Goal: Task Accomplishment & Management: Use online tool/utility

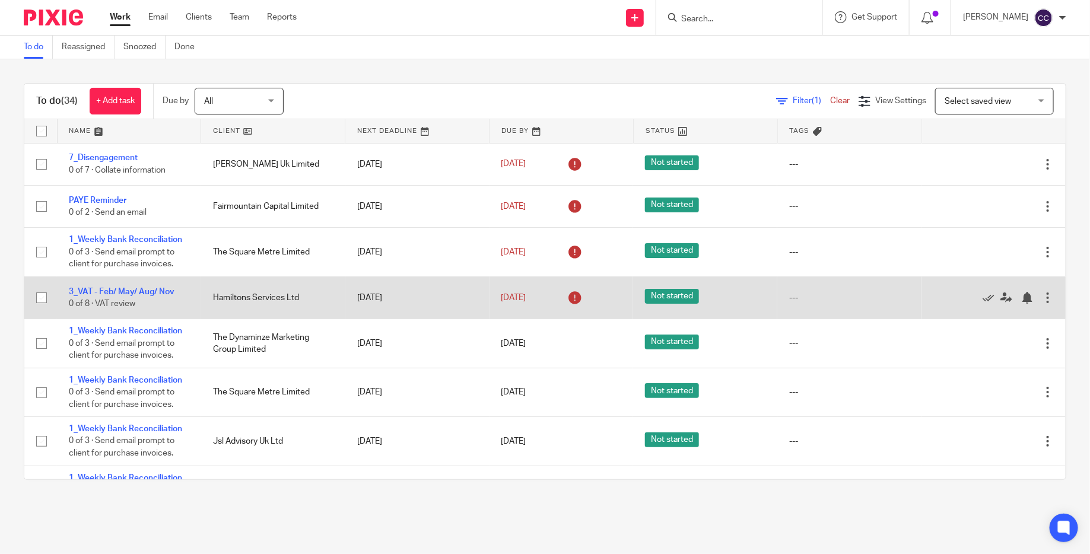
scroll to position [721, 0]
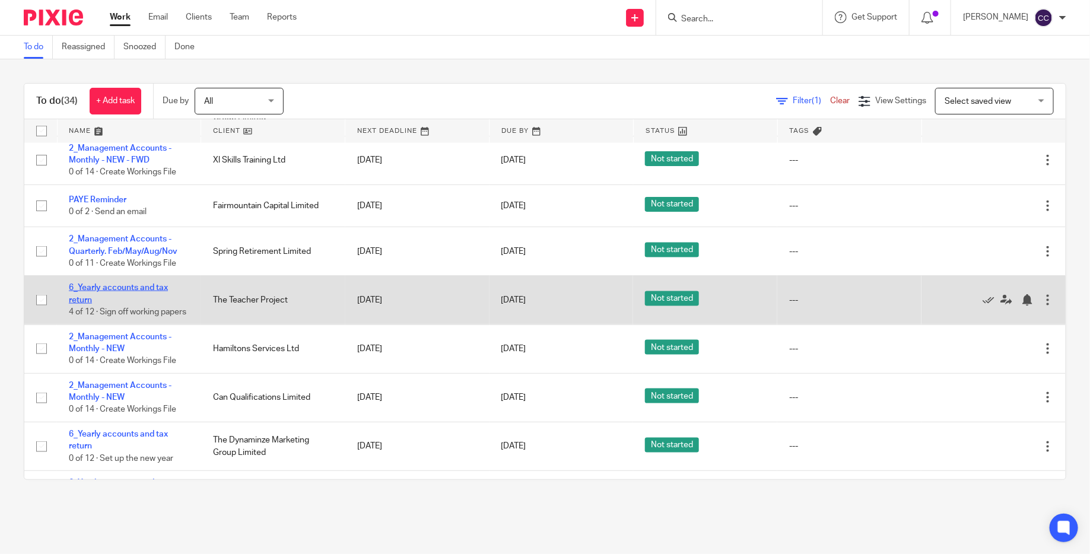
click at [125, 299] on link "6_Yearly accounts and tax return" at bounding box center [118, 294] width 99 height 20
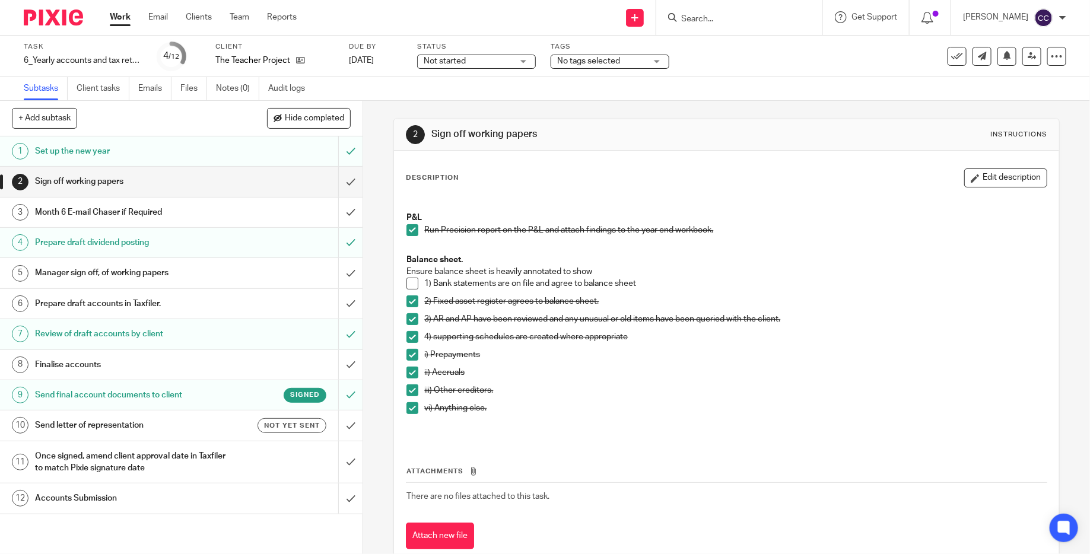
click at [209, 427] on h1 "Send letter of representation" at bounding box center [132, 425] width 195 height 18
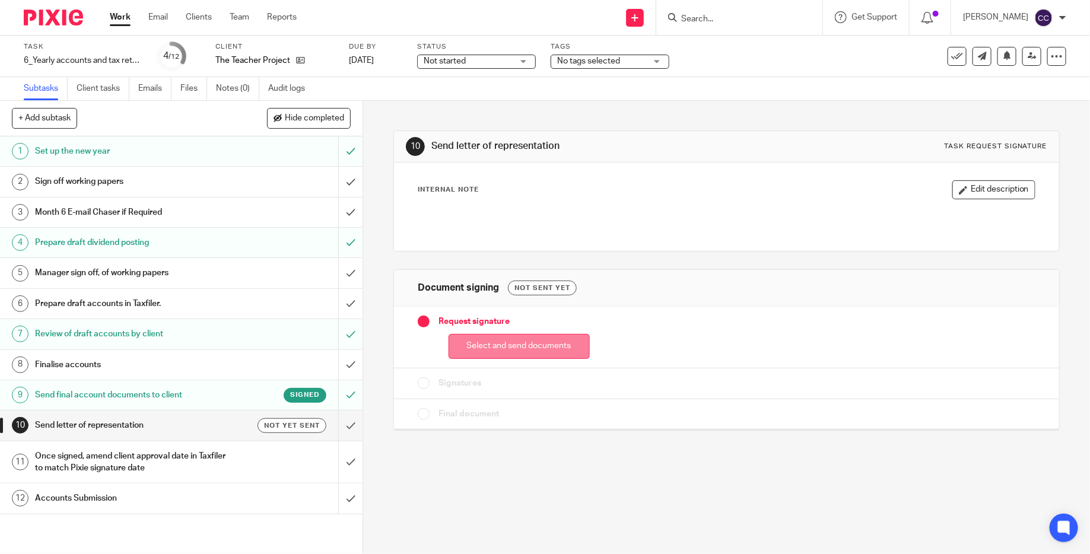
click at [546, 354] on button "Select and send documents" at bounding box center [519, 347] width 141 height 26
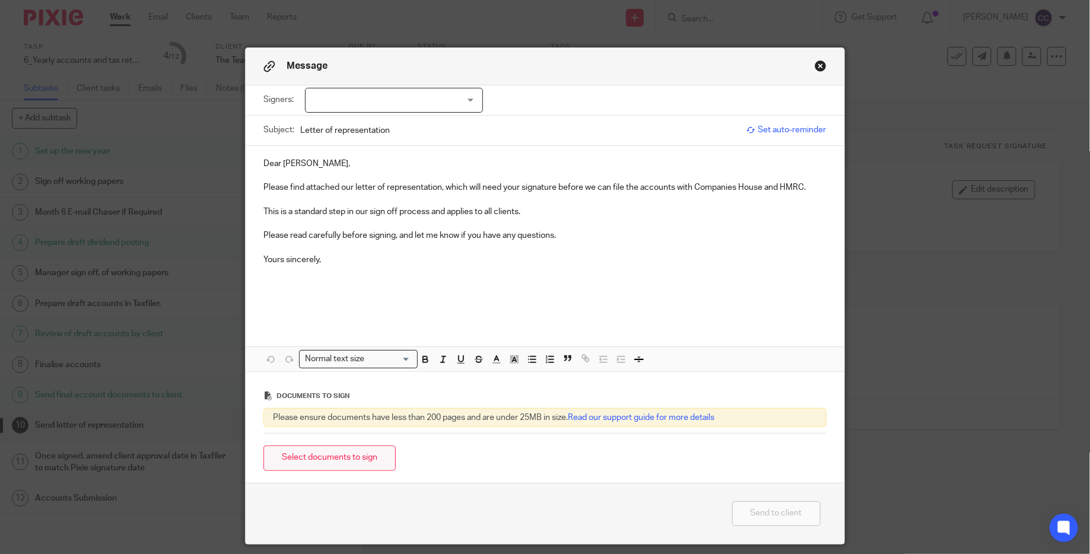
click at [353, 460] on button "Select documents to sign" at bounding box center [329, 459] width 132 height 26
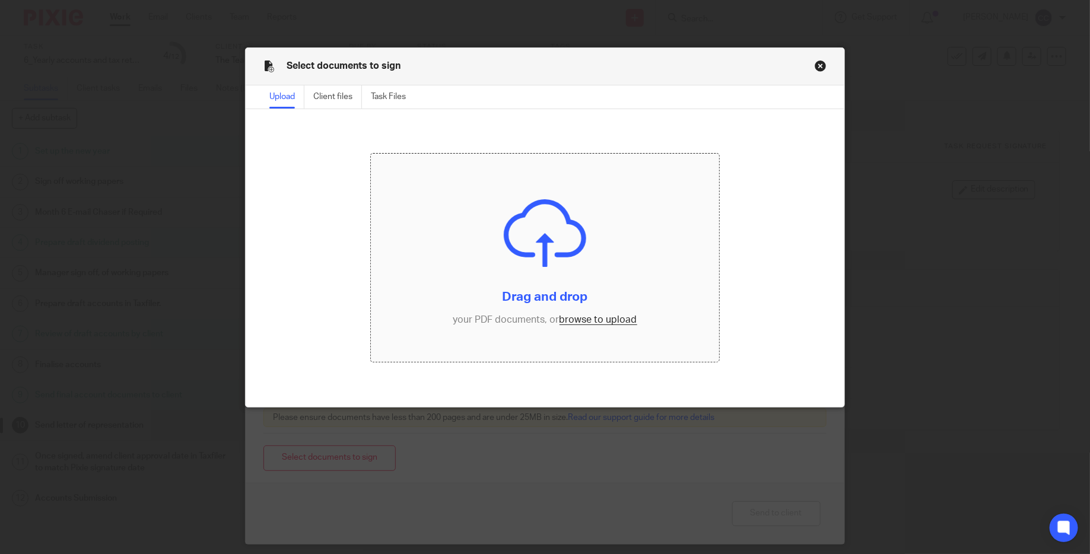
click at [549, 275] on input "file" at bounding box center [545, 258] width 348 height 208
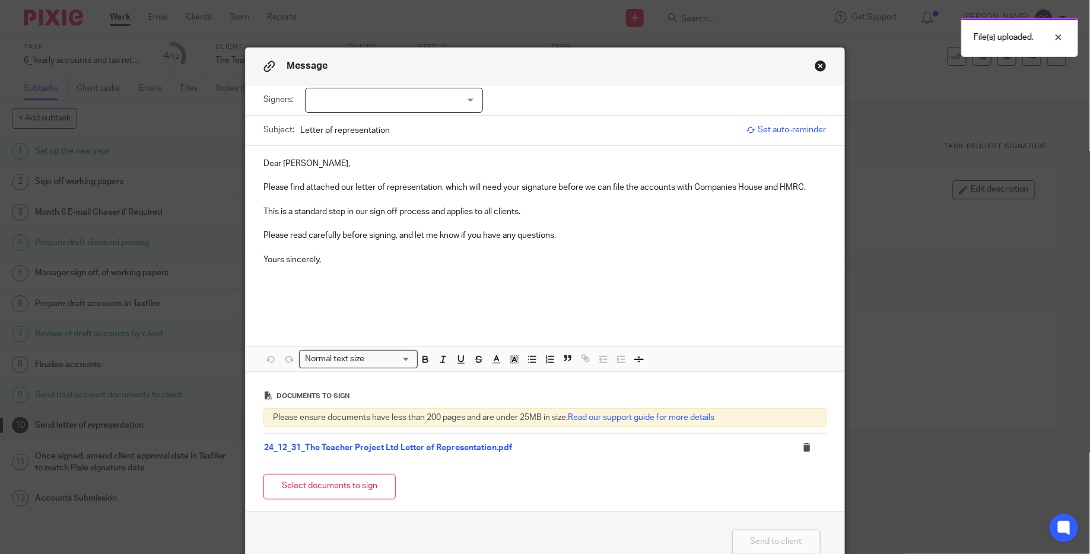
click at [395, 106] on div at bounding box center [394, 100] width 178 height 25
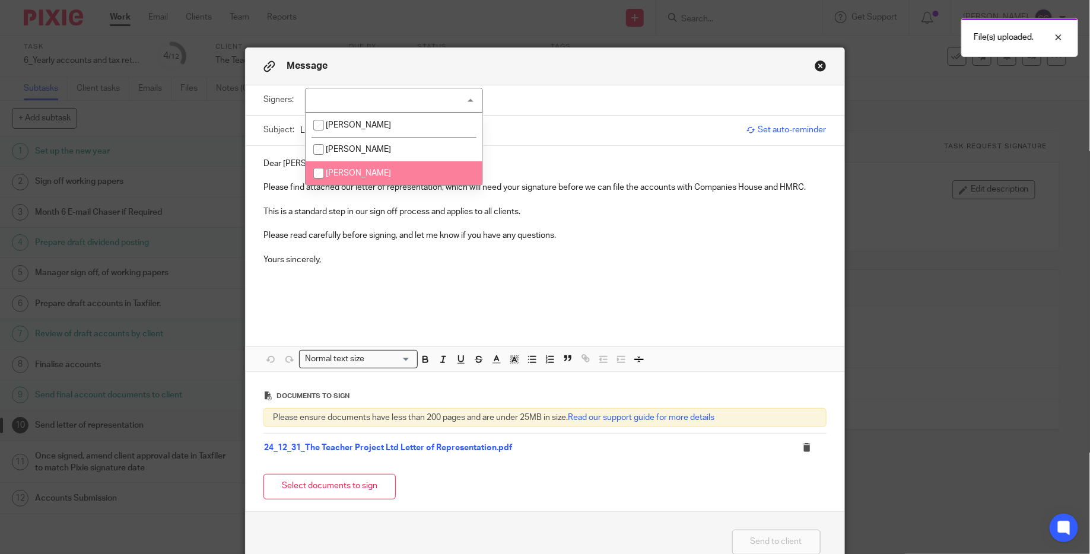
click at [361, 170] on span "[PERSON_NAME]" at bounding box center [358, 173] width 65 height 8
checkbox input "true"
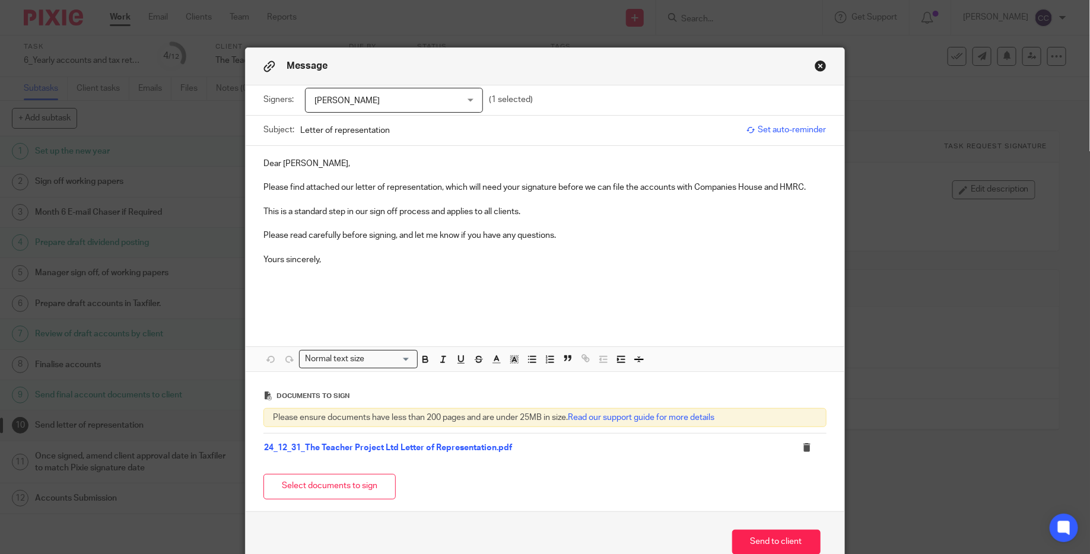
click at [656, 253] on p at bounding box center [544, 247] width 562 height 12
click at [354, 281] on p at bounding box center [544, 290] width 562 height 48
click at [743, 532] on button "Send to client" at bounding box center [776, 543] width 88 height 26
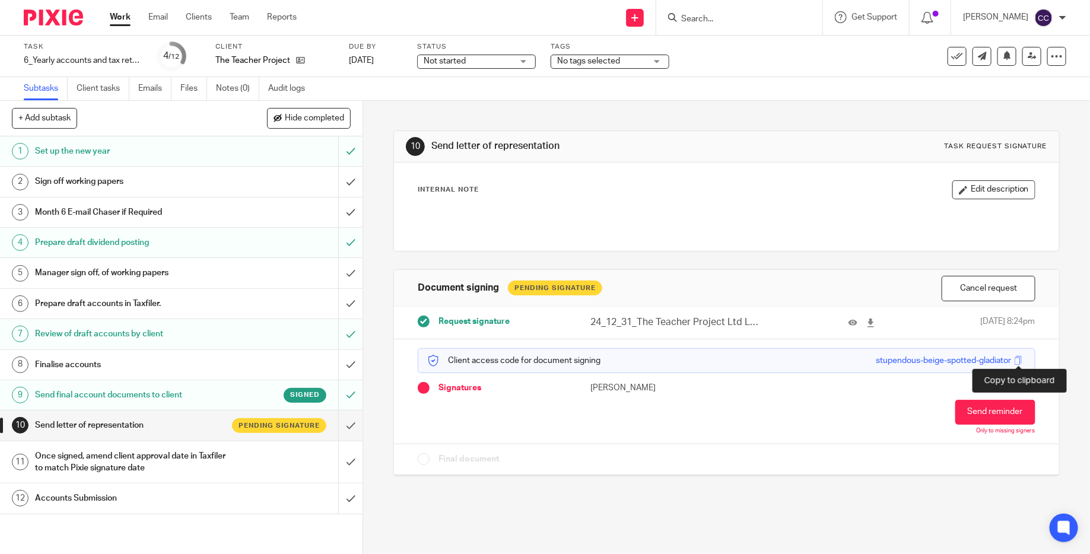
click at [1019, 359] on span at bounding box center [1018, 360] width 9 height 9
click at [247, 396] on div "Signed" at bounding box center [277, 395] width 97 height 15
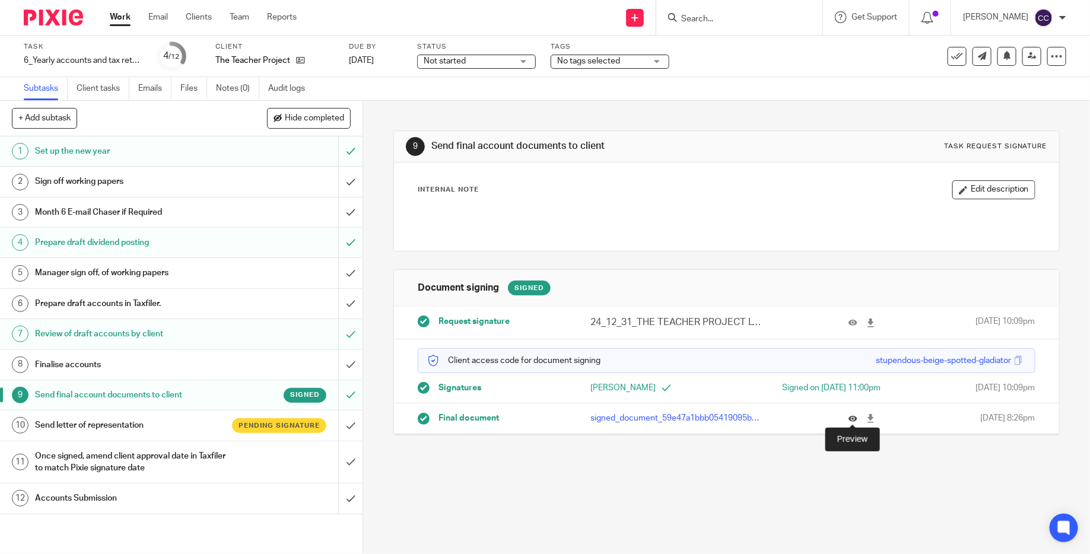
click at [853, 420] on icon at bounding box center [852, 418] width 9 height 9
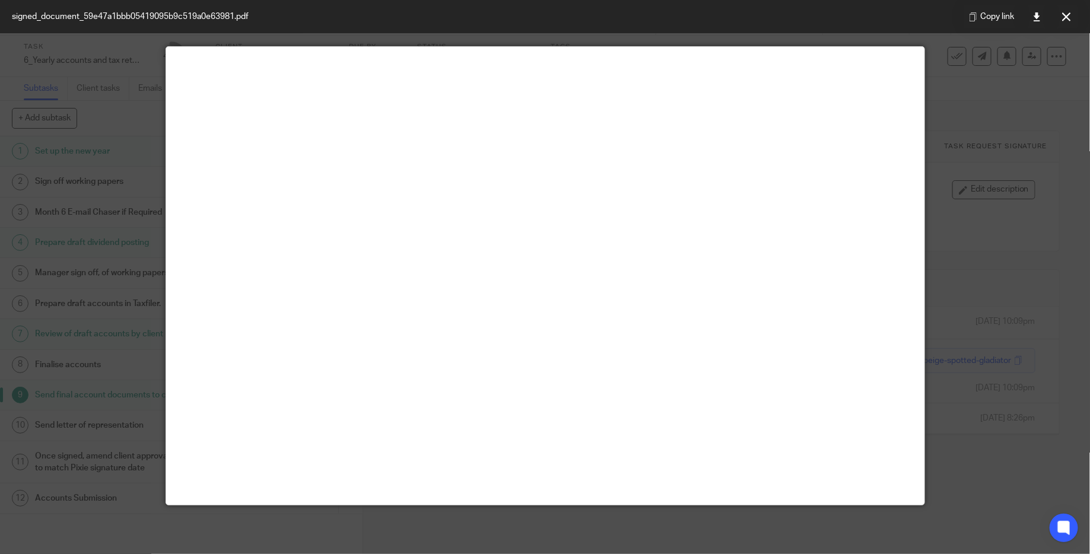
scroll to position [83, 0]
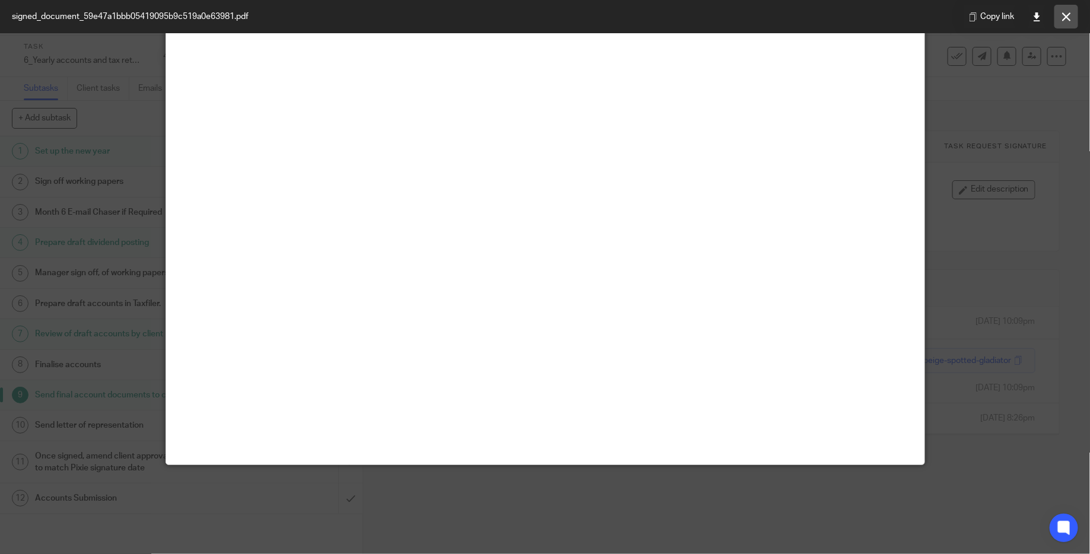
click at [1071, 12] on button at bounding box center [1066, 17] width 24 height 24
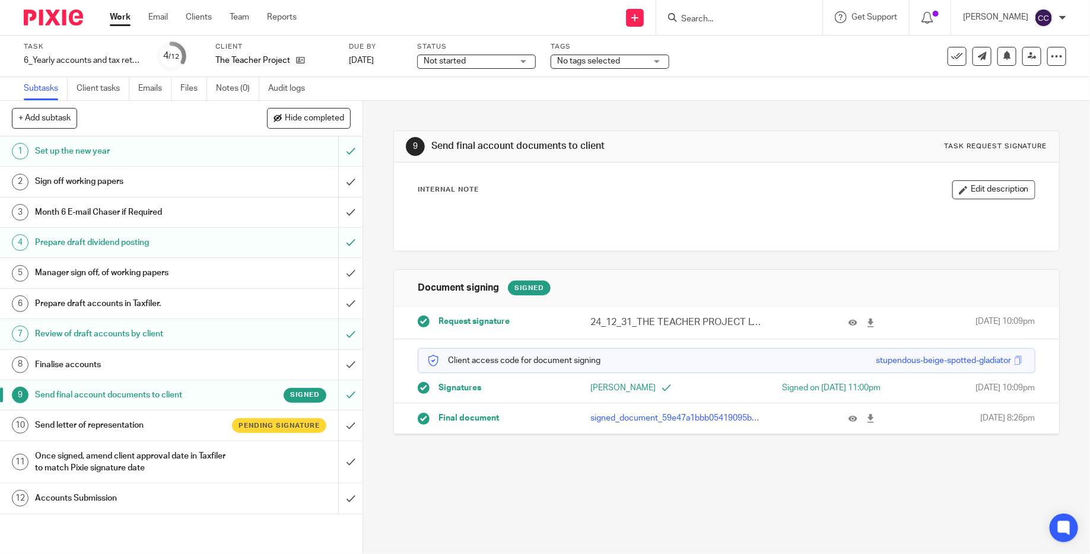
click at [675, 249] on div "Internal Note Edit description" at bounding box center [726, 207] width 665 height 88
